Goal: Navigation & Orientation: Find specific page/section

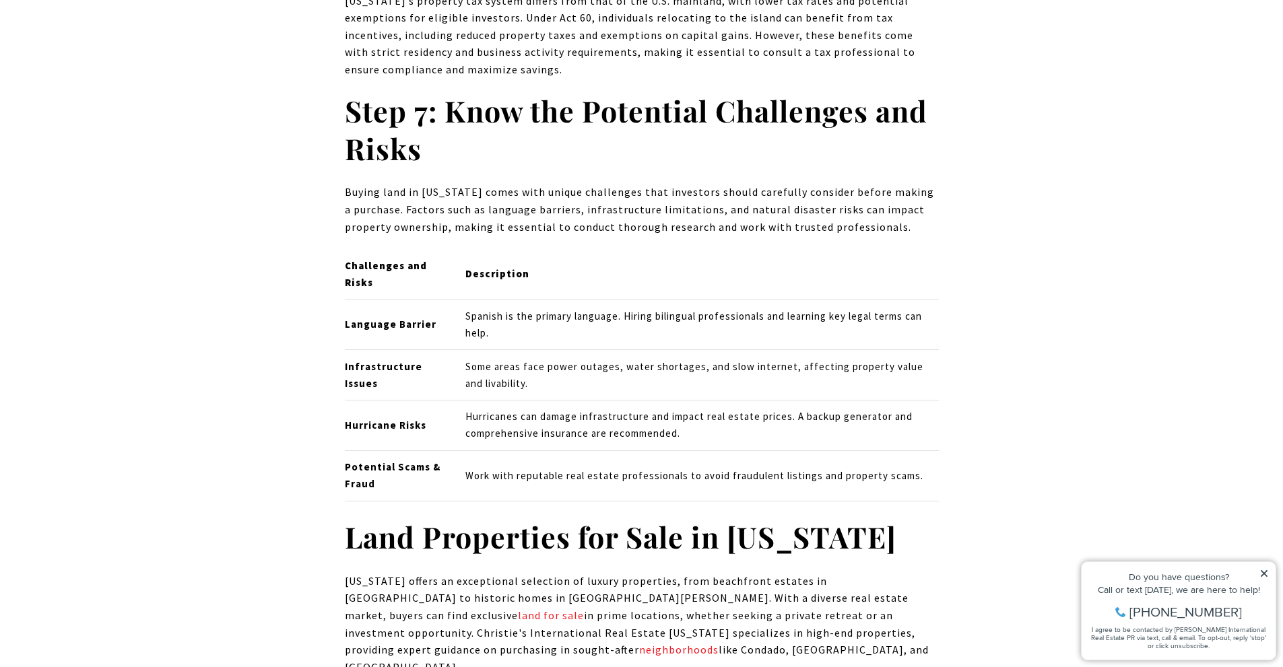
scroll to position [8215, 0]
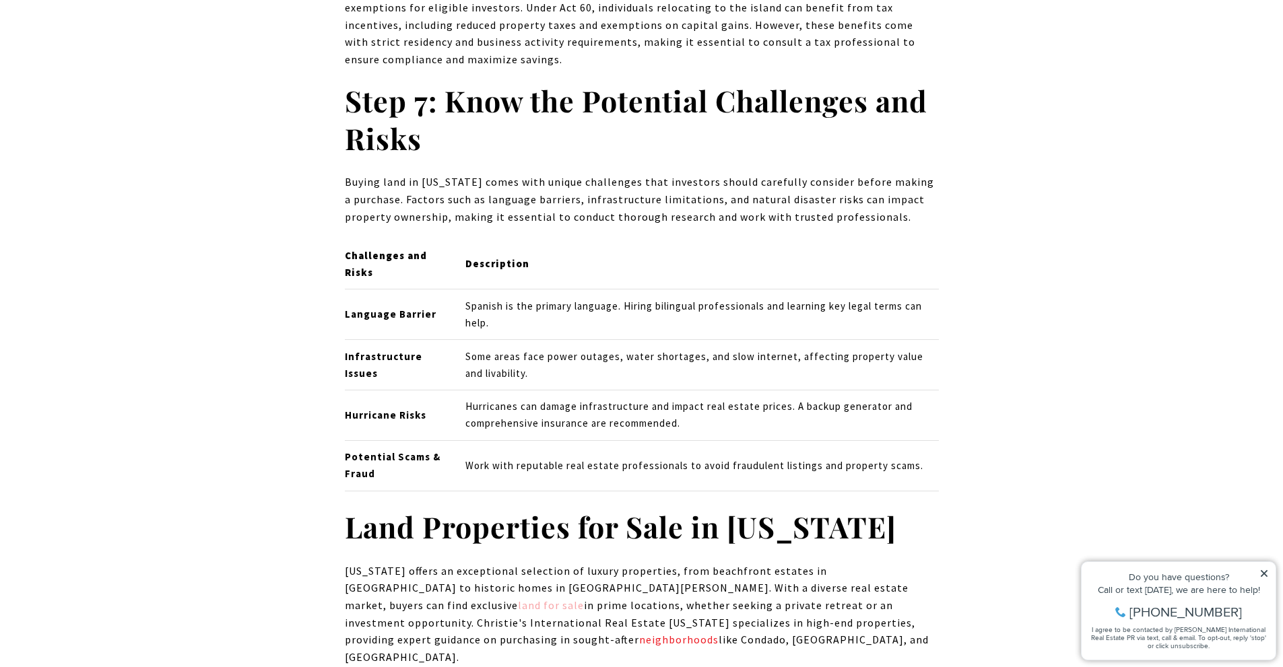
click at [584, 599] on link "land for sale" at bounding box center [551, 605] width 66 height 13
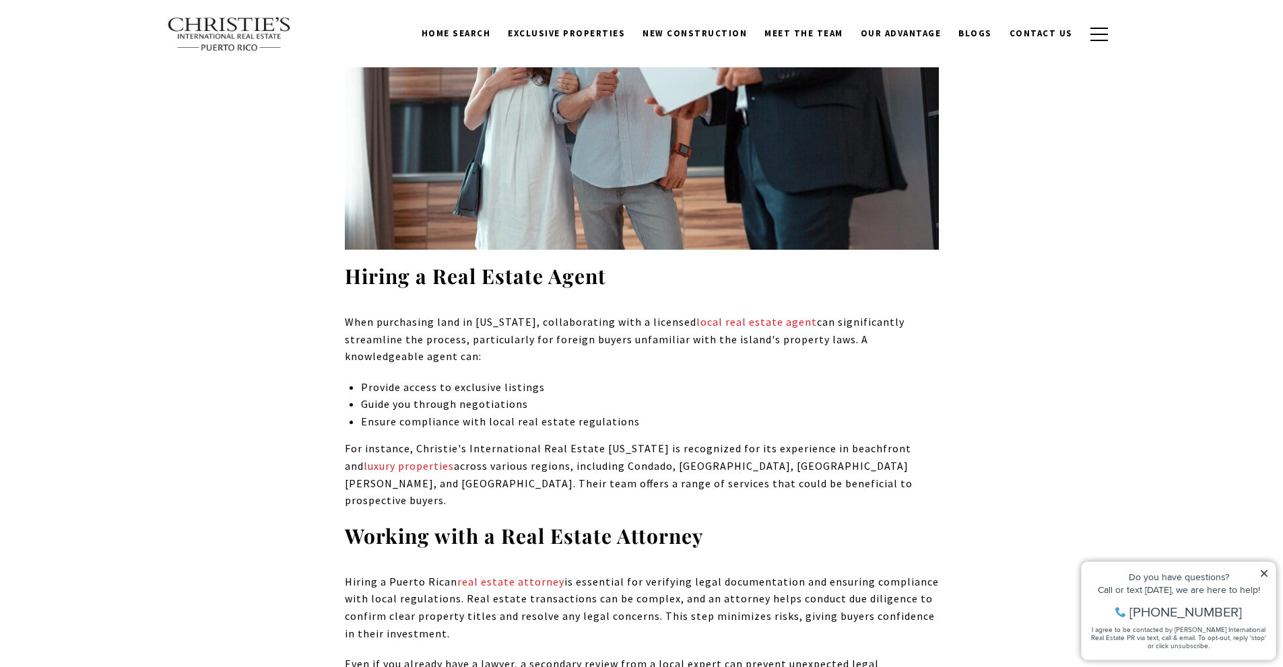
scroll to position [3905, 0]
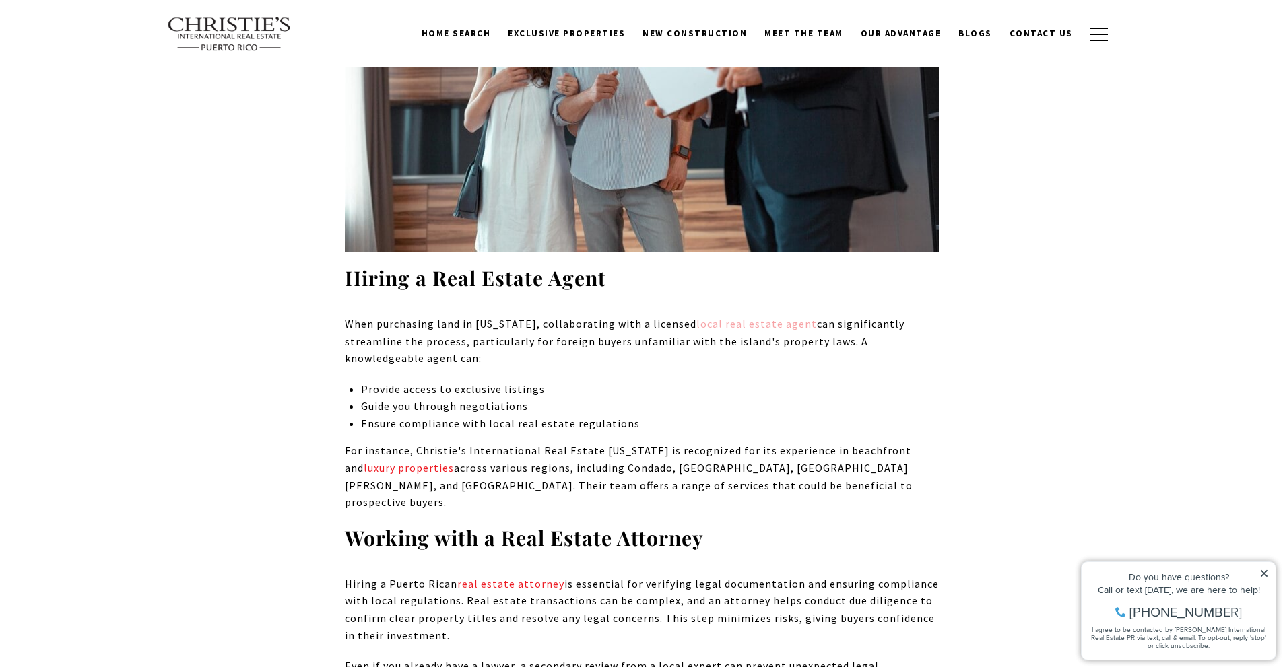
click at [753, 317] on link "local real estate agent" at bounding box center [756, 323] width 121 height 13
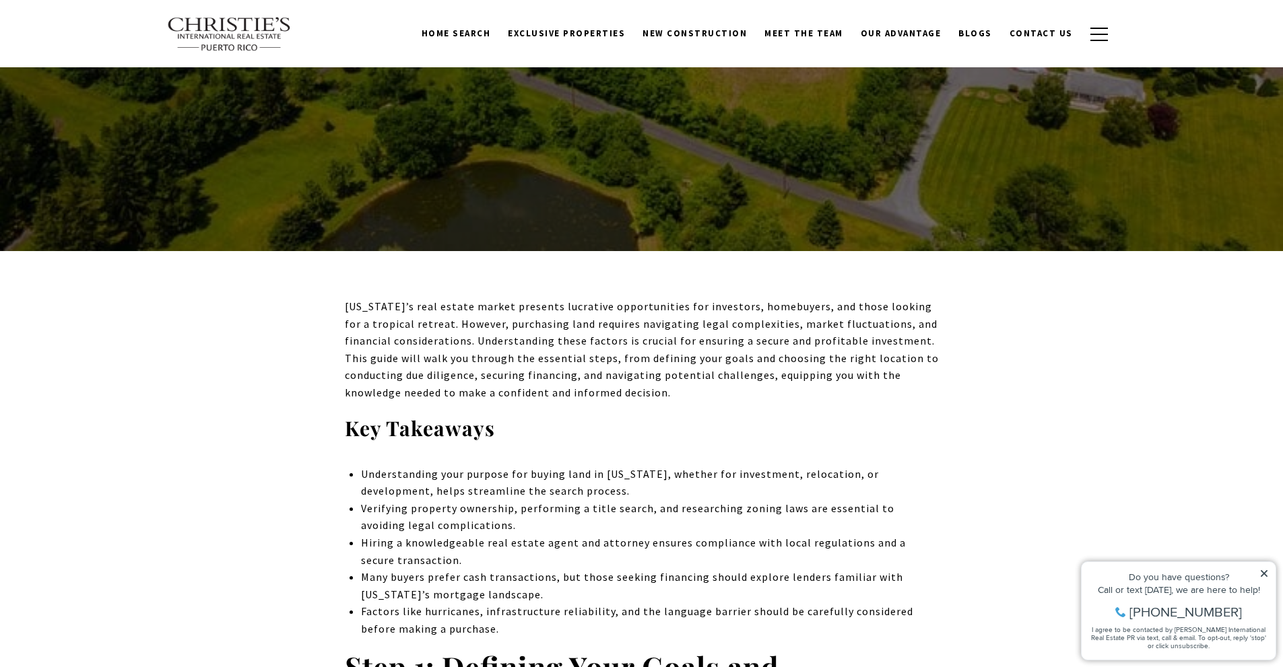
scroll to position [67, 0]
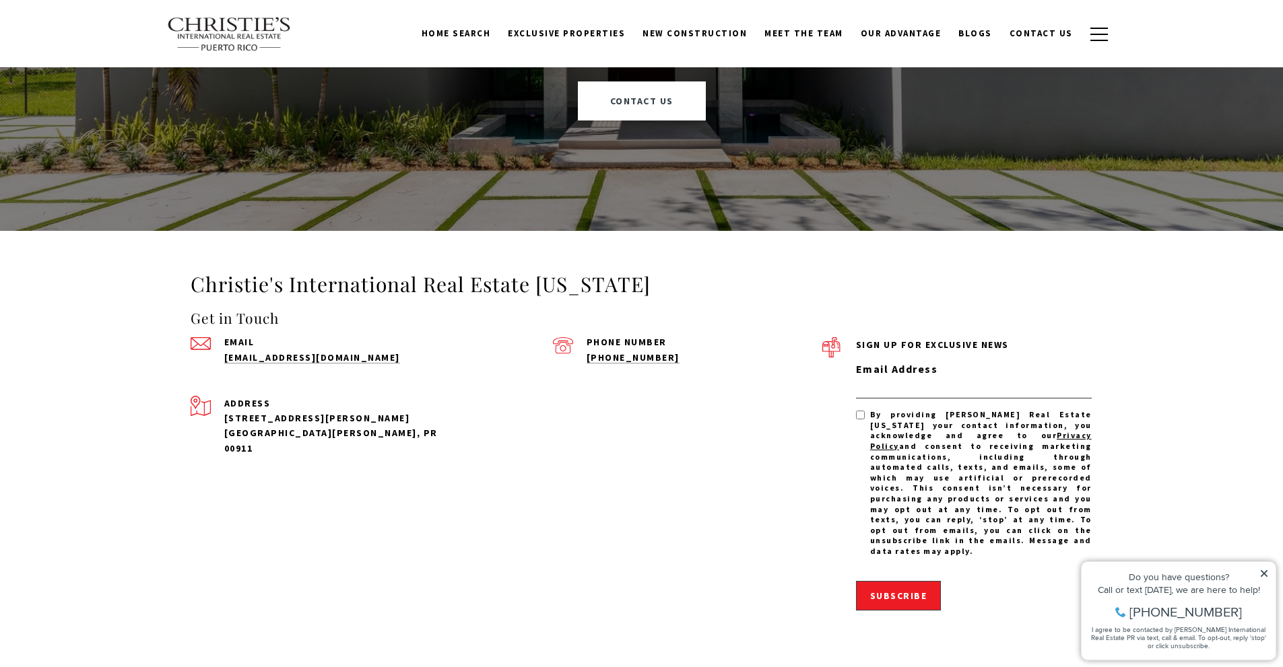
scroll to position [3501, 0]
